Goal: Transaction & Acquisition: Purchase product/service

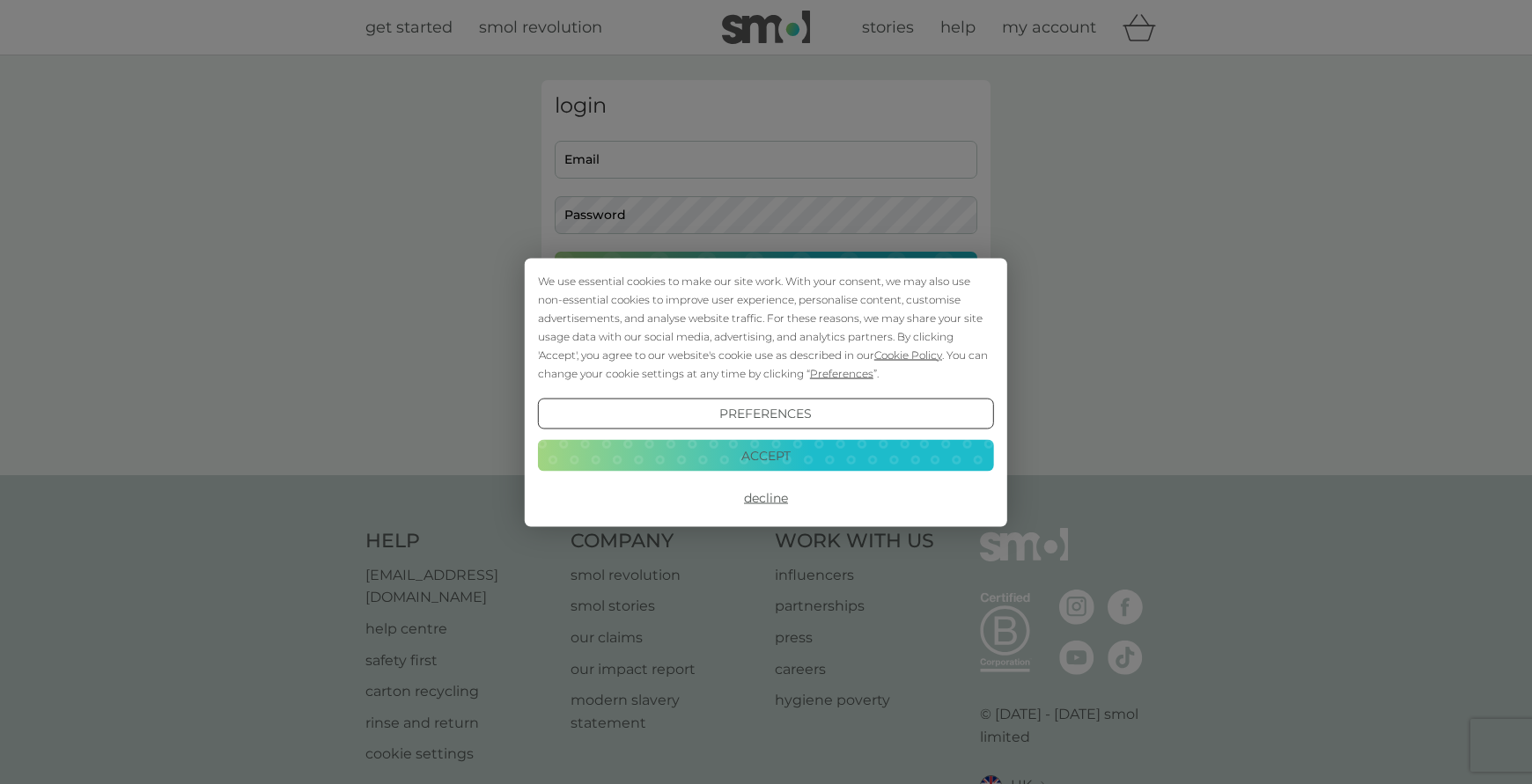
click at [747, 449] on button "Accept" at bounding box center [766, 455] width 456 height 32
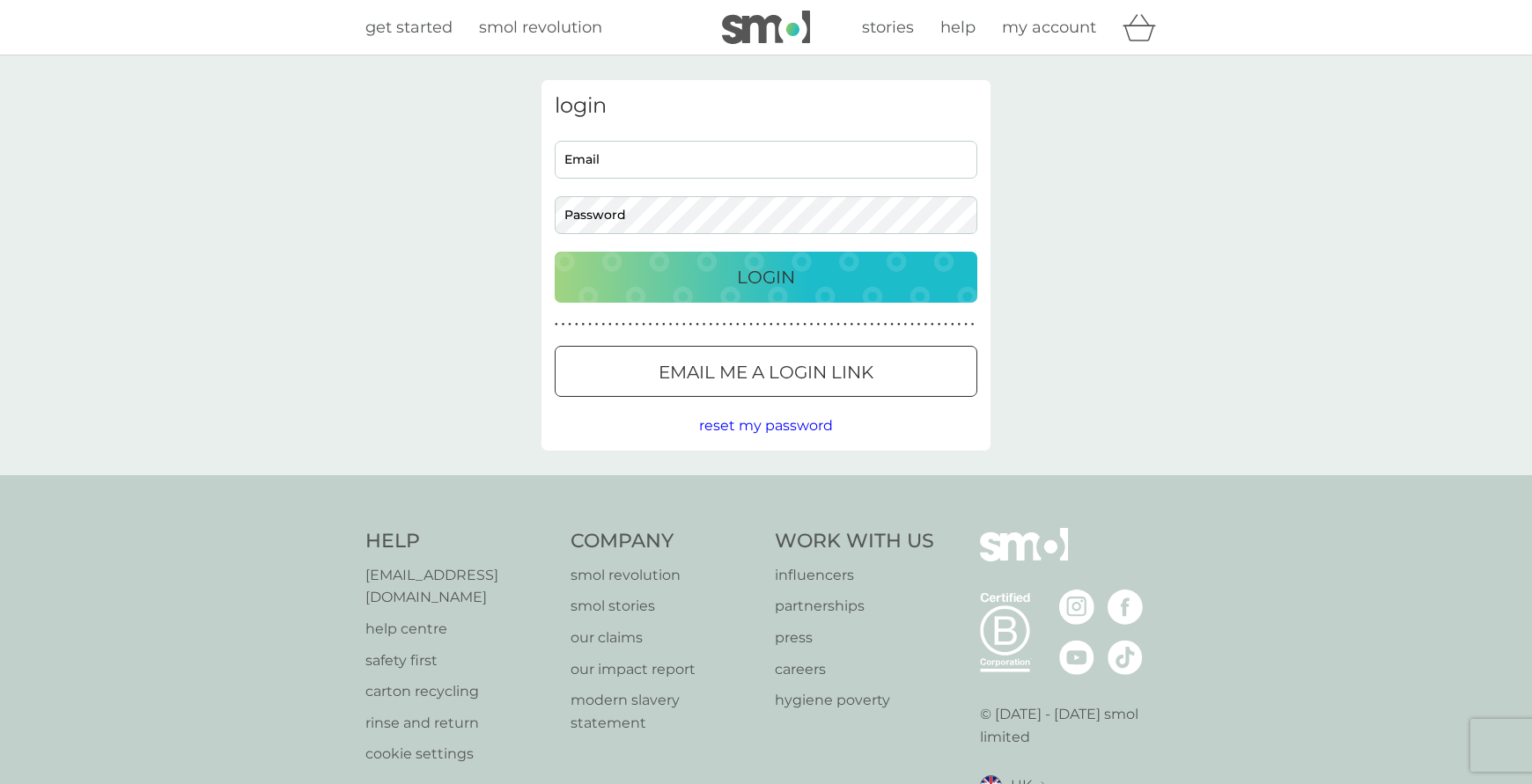
click at [668, 161] on input "Email" at bounding box center [766, 159] width 423 height 37
type input "[PERSON_NAME][EMAIL_ADDRESS][PERSON_NAME][DOMAIN_NAME]"
click at [555, 252] on button "Login" at bounding box center [766, 277] width 423 height 51
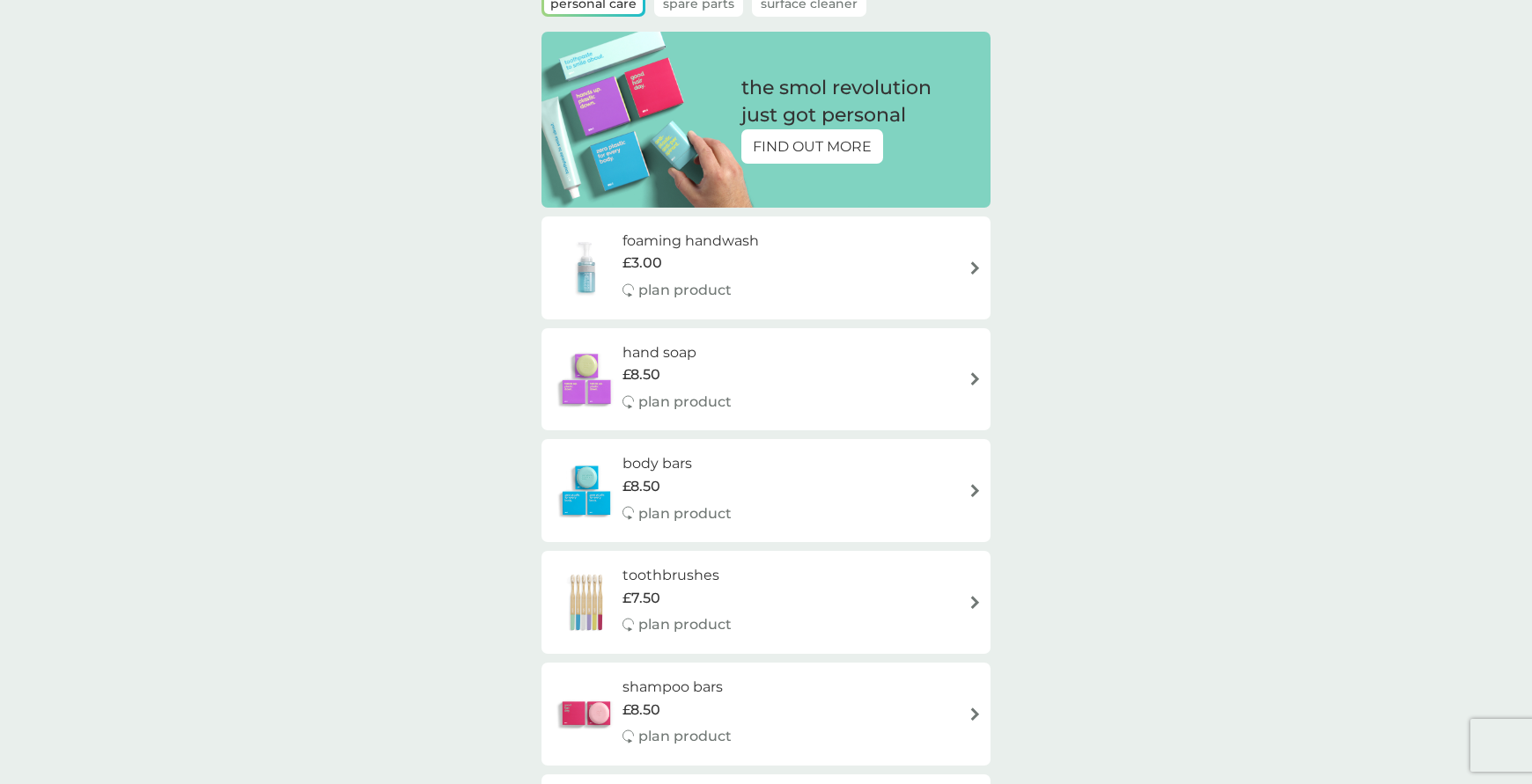
scroll to position [176, 0]
click at [666, 458] on h6 "body bars" at bounding box center [677, 463] width 109 height 23
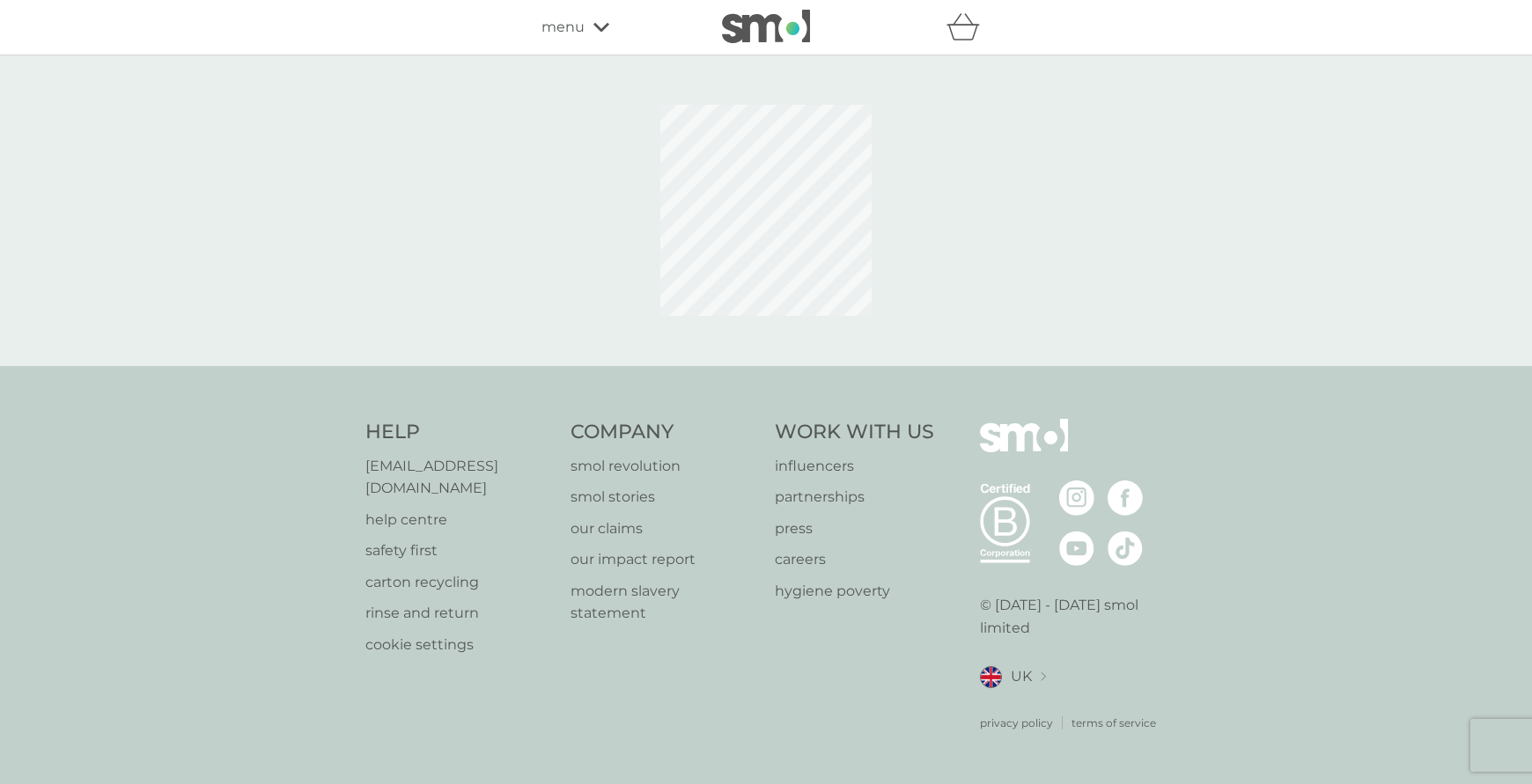
select select "91"
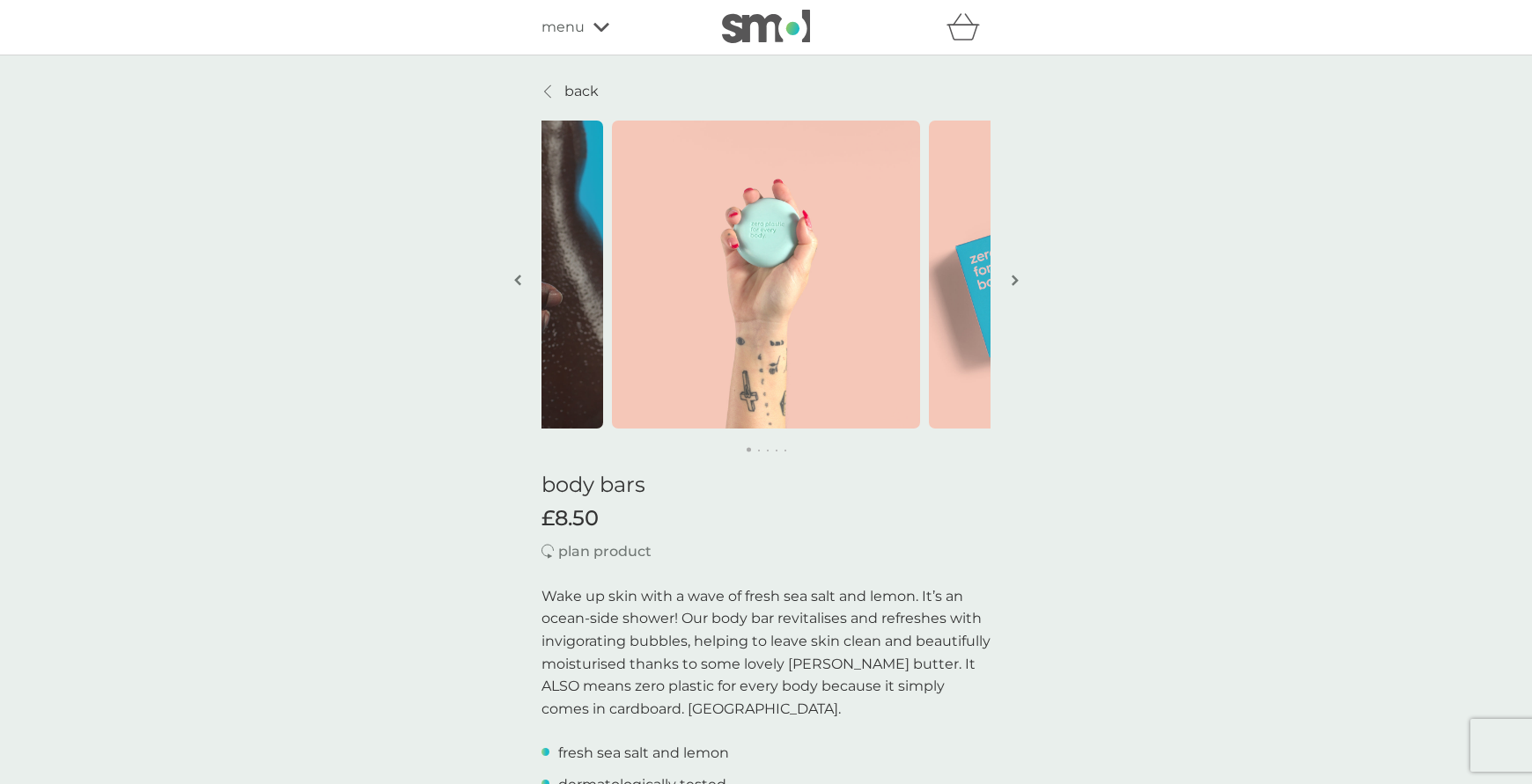
click at [1015, 280] on img "button" at bounding box center [1014, 281] width 7 height 13
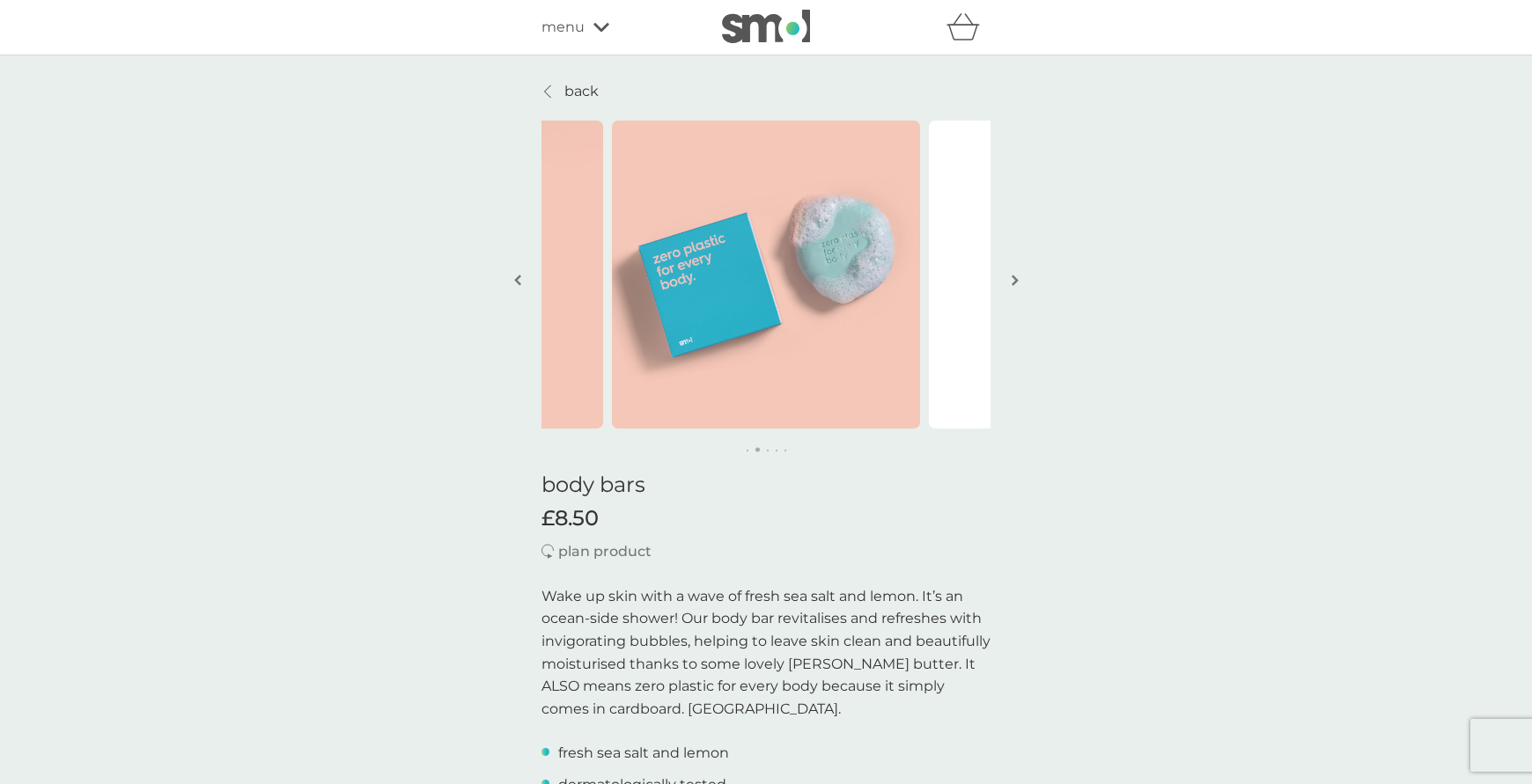
click at [1015, 280] on img "button" at bounding box center [1014, 281] width 7 height 13
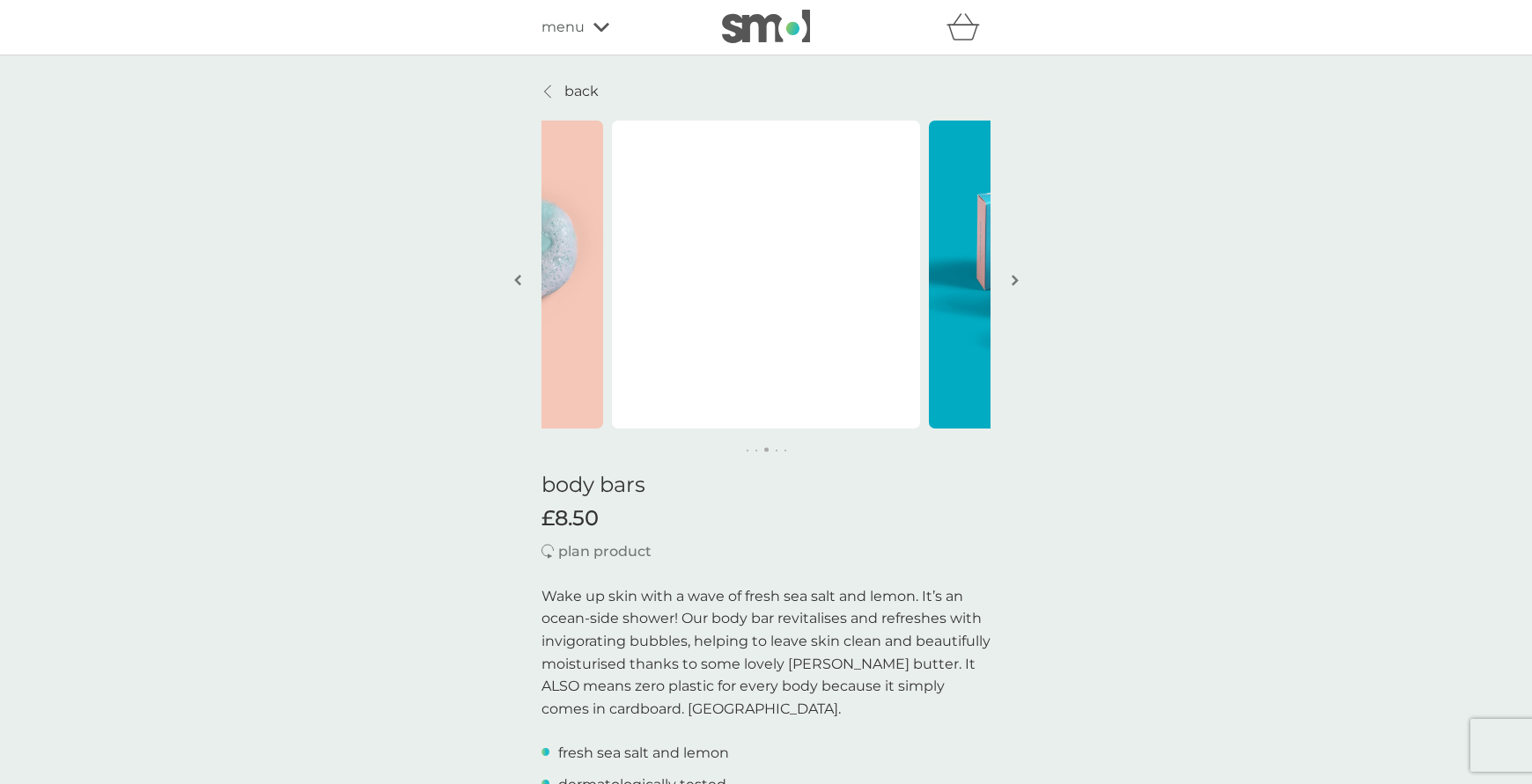
click at [1015, 280] on img "button" at bounding box center [1014, 281] width 7 height 13
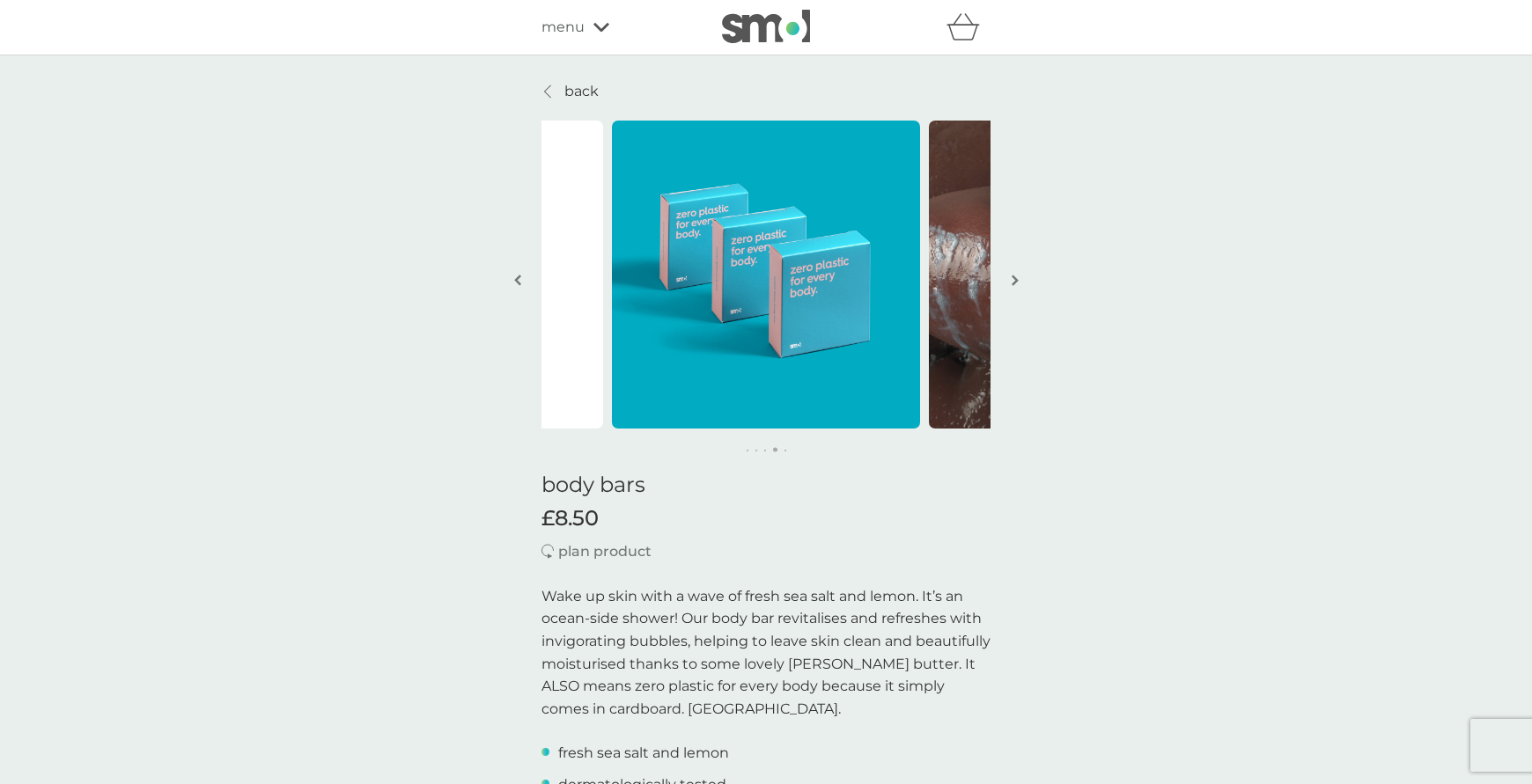
click at [1015, 280] on img "button" at bounding box center [1014, 281] width 7 height 13
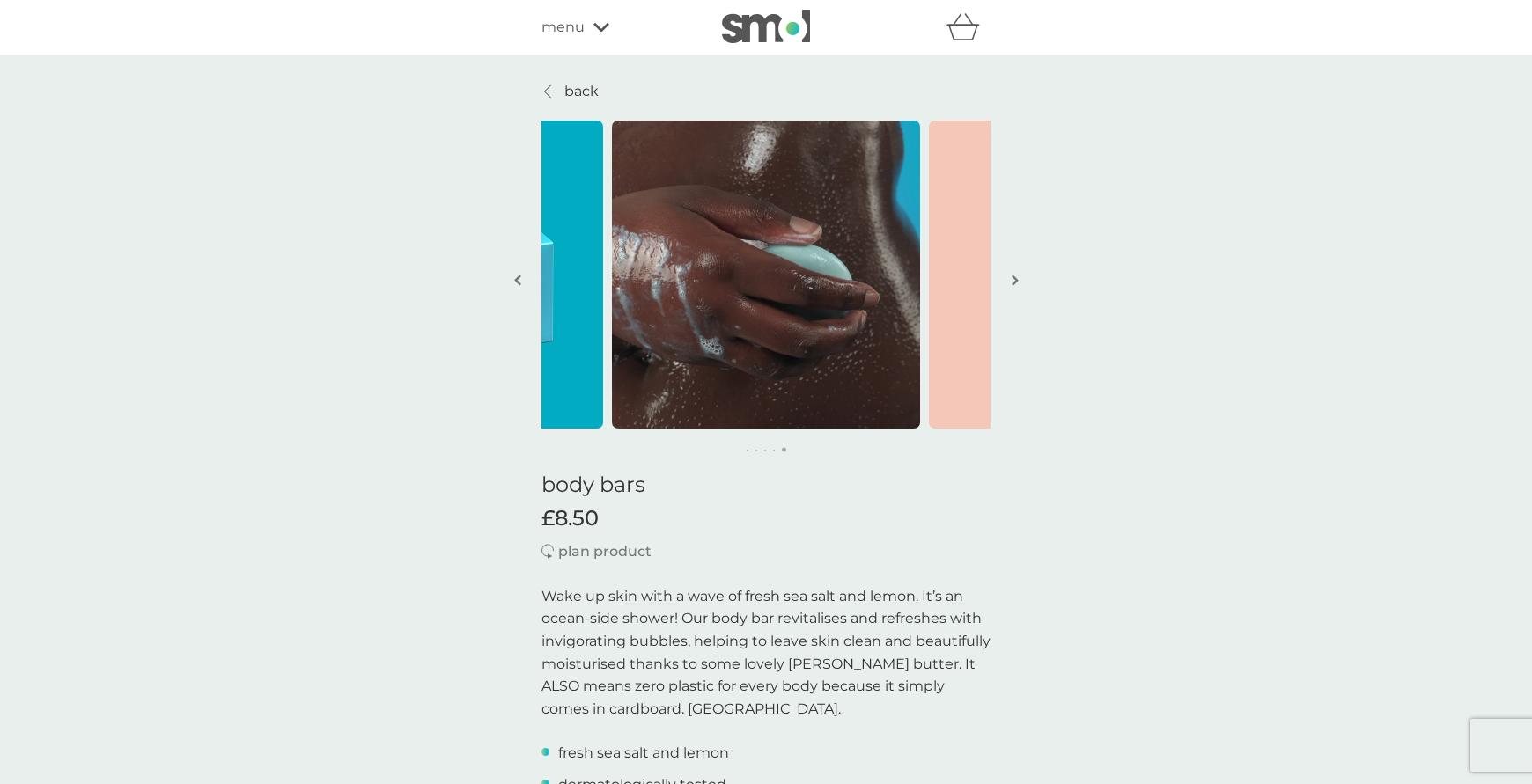
click at [1015, 280] on img "button" at bounding box center [1014, 281] width 7 height 13
